Goal: Browse casually: Explore the website without a specific task or goal

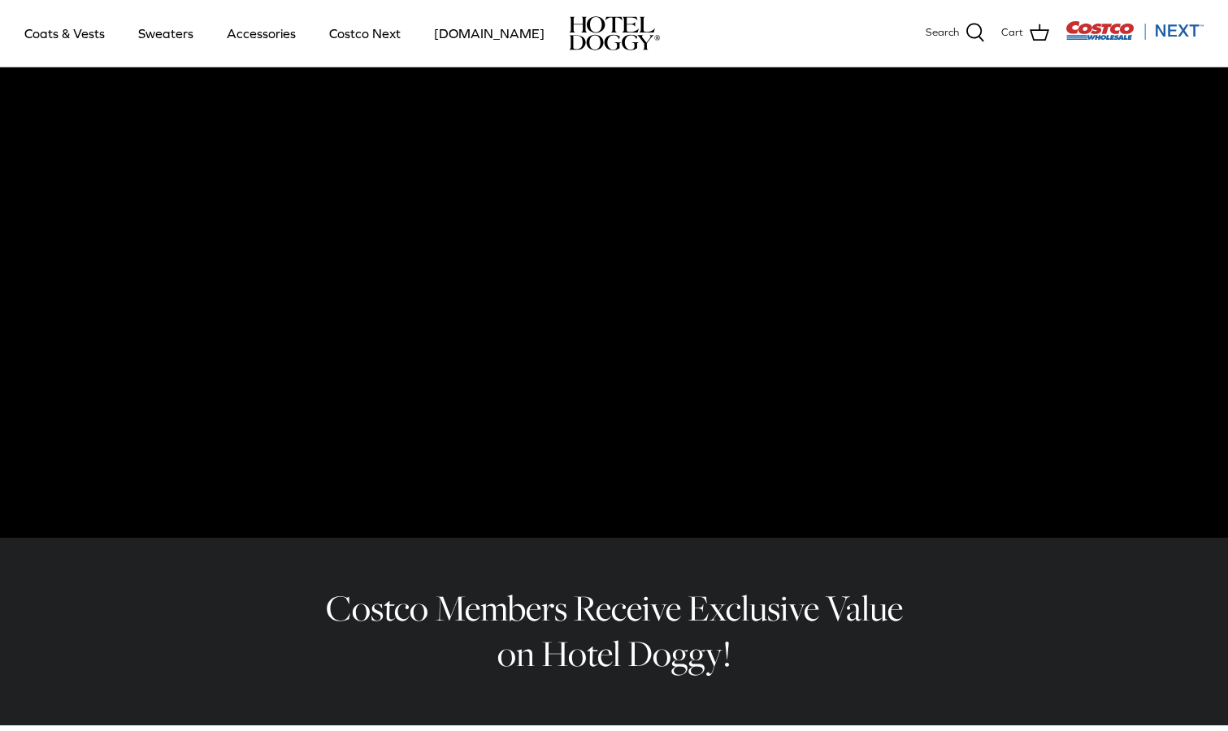
scroll to position [60, 0]
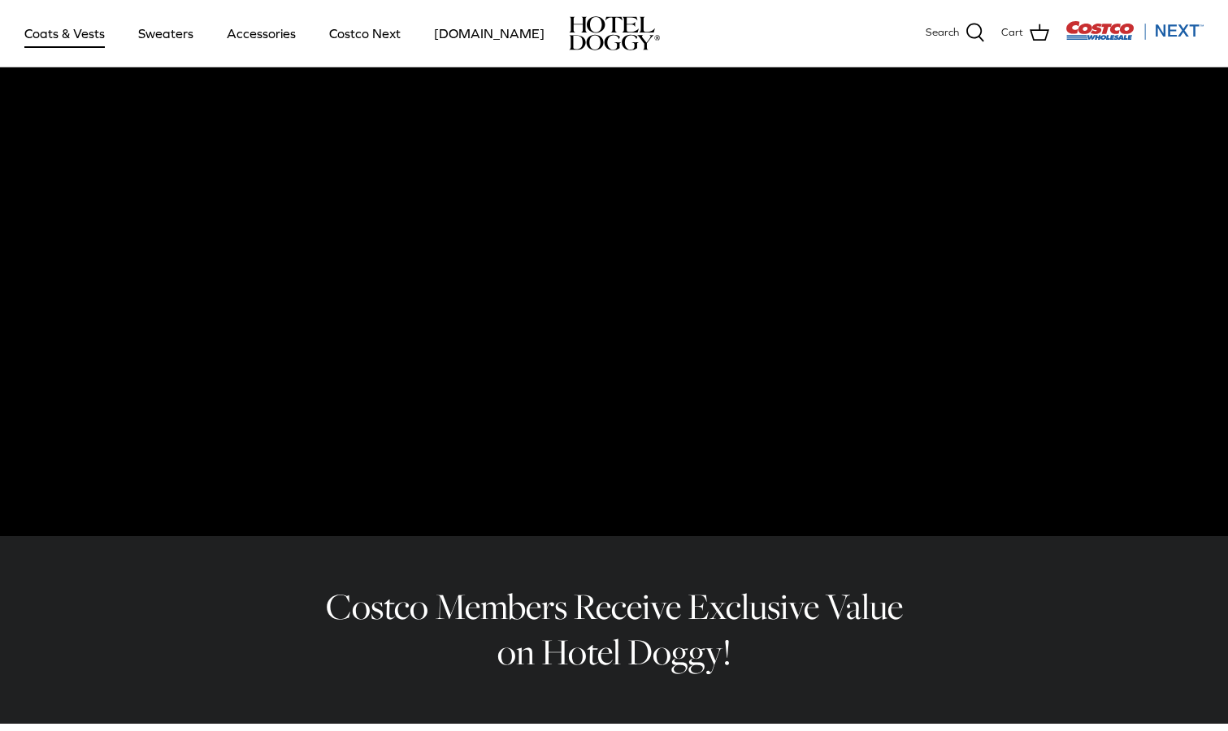
click at [63, 29] on link "Coats & Vests" at bounding box center [65, 33] width 110 height 55
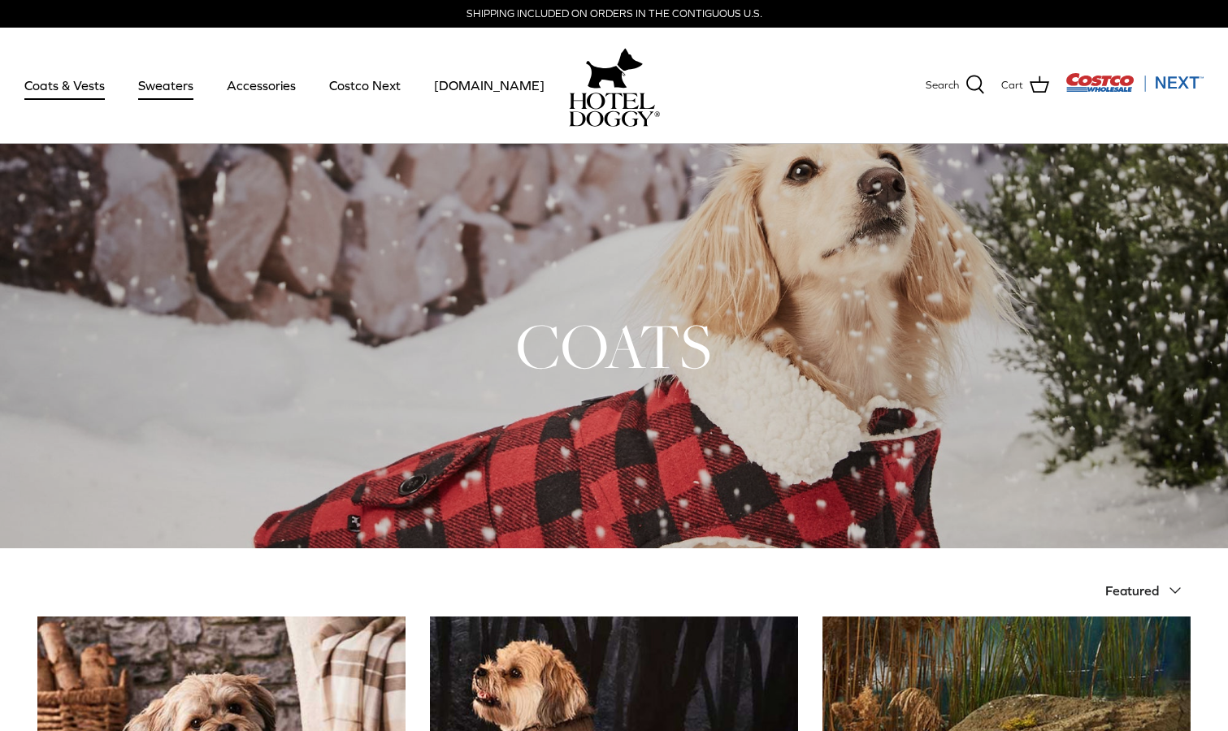
click at [183, 89] on link "Sweaters" at bounding box center [166, 85] width 85 height 55
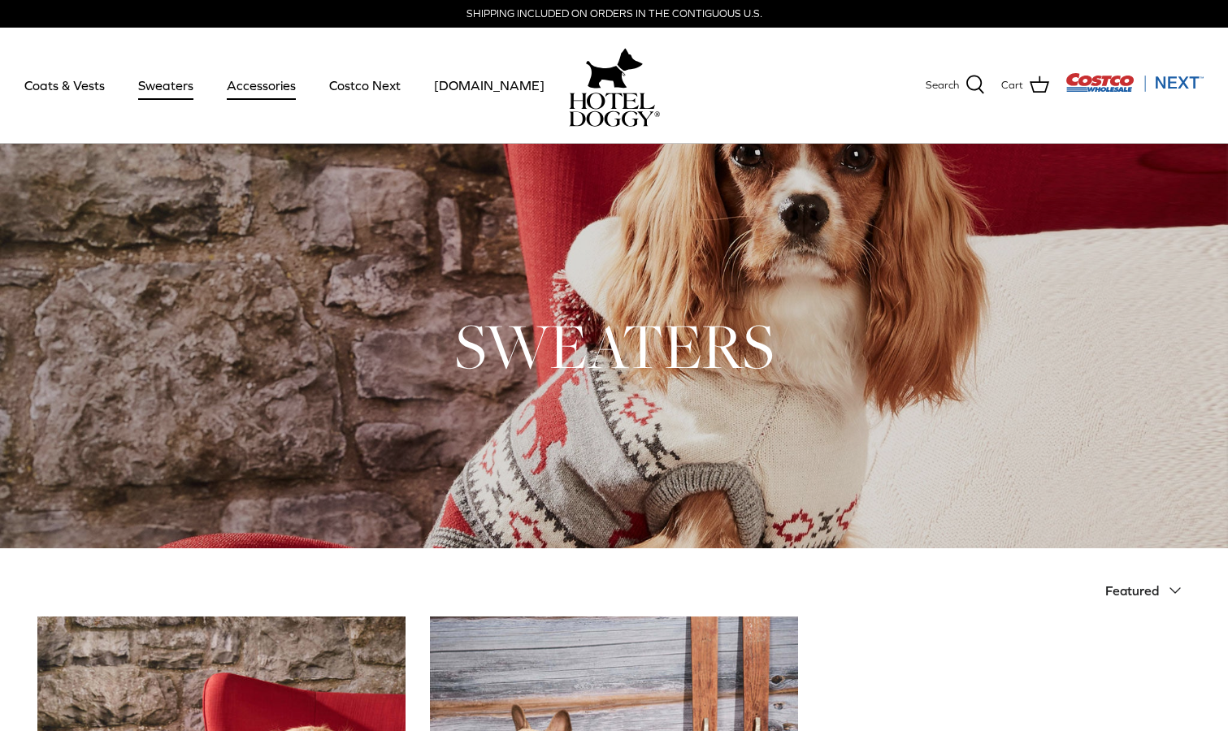
click at [246, 79] on link "Accessories" at bounding box center [261, 85] width 98 height 55
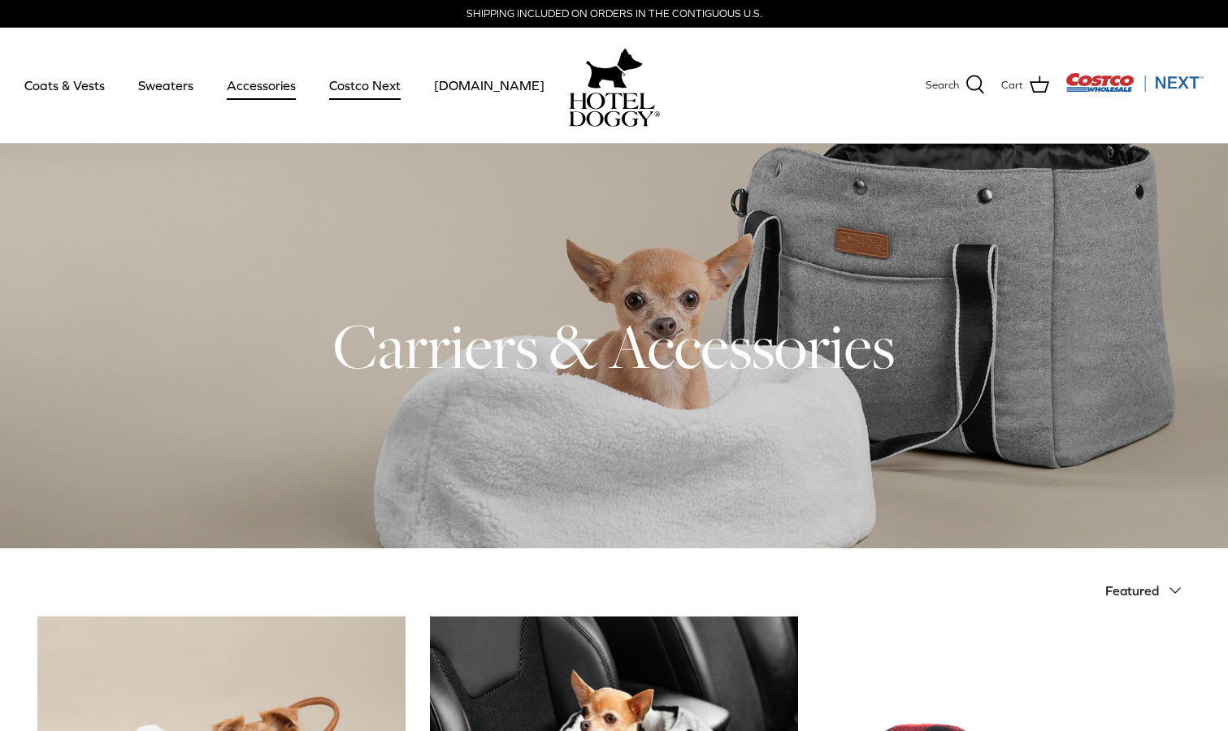
click at [362, 75] on link "Costco Next" at bounding box center [364, 85] width 101 height 55
